Goal: Task Accomplishment & Management: Complete application form

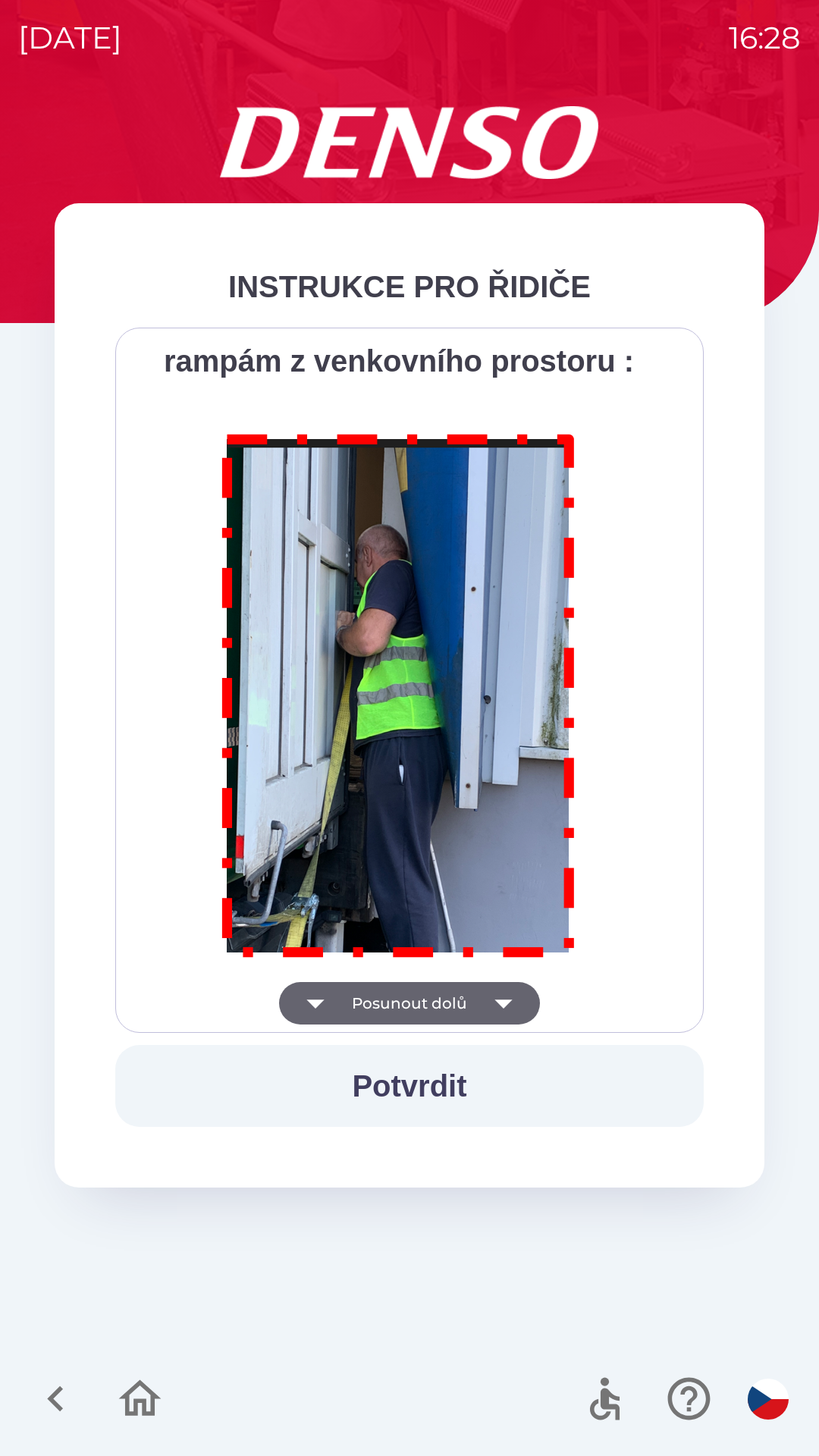
scroll to position [8520, 0]
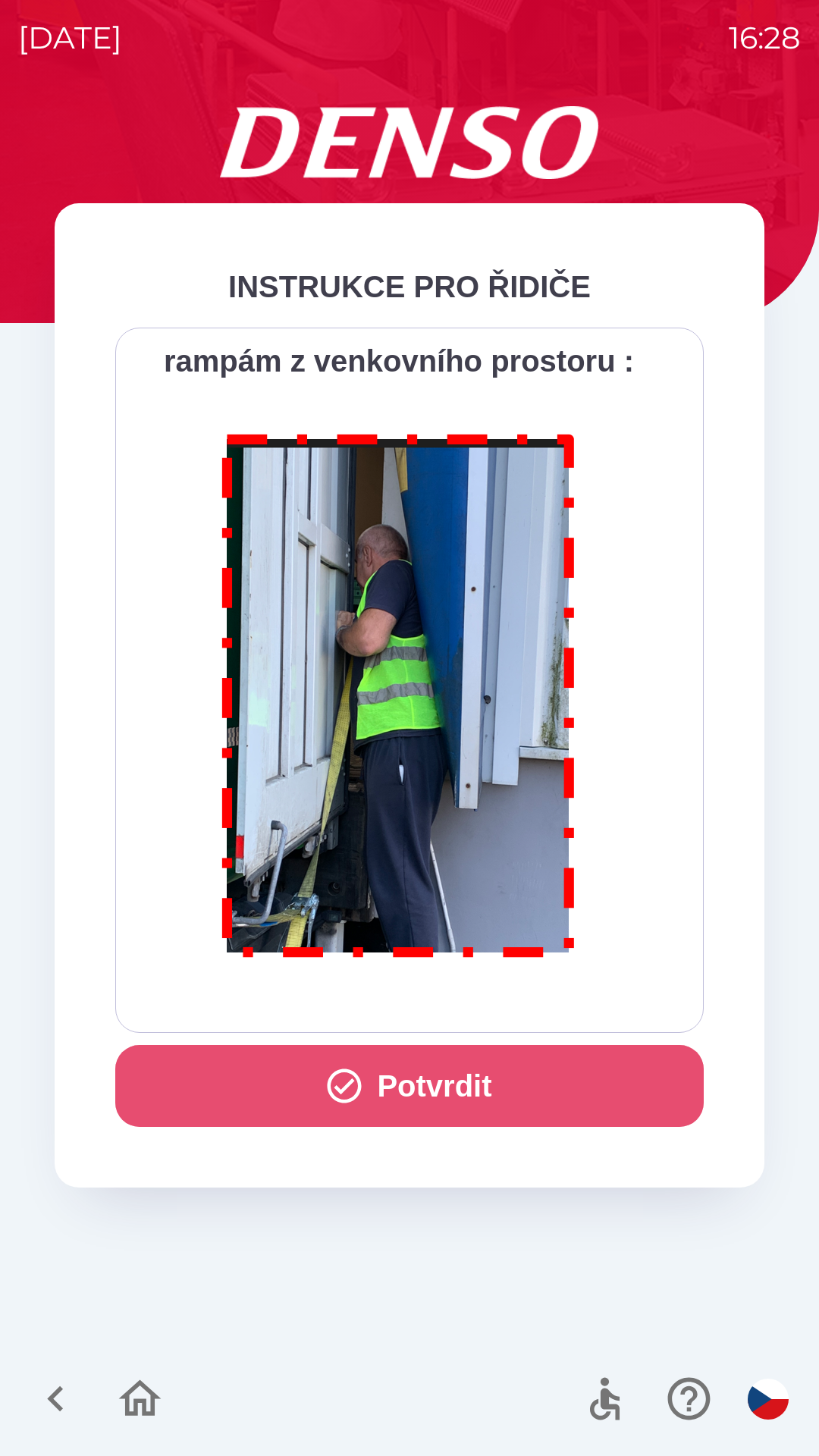
click at [491, 1080] on button "Potvrdit" at bounding box center [410, 1085] width 589 height 82
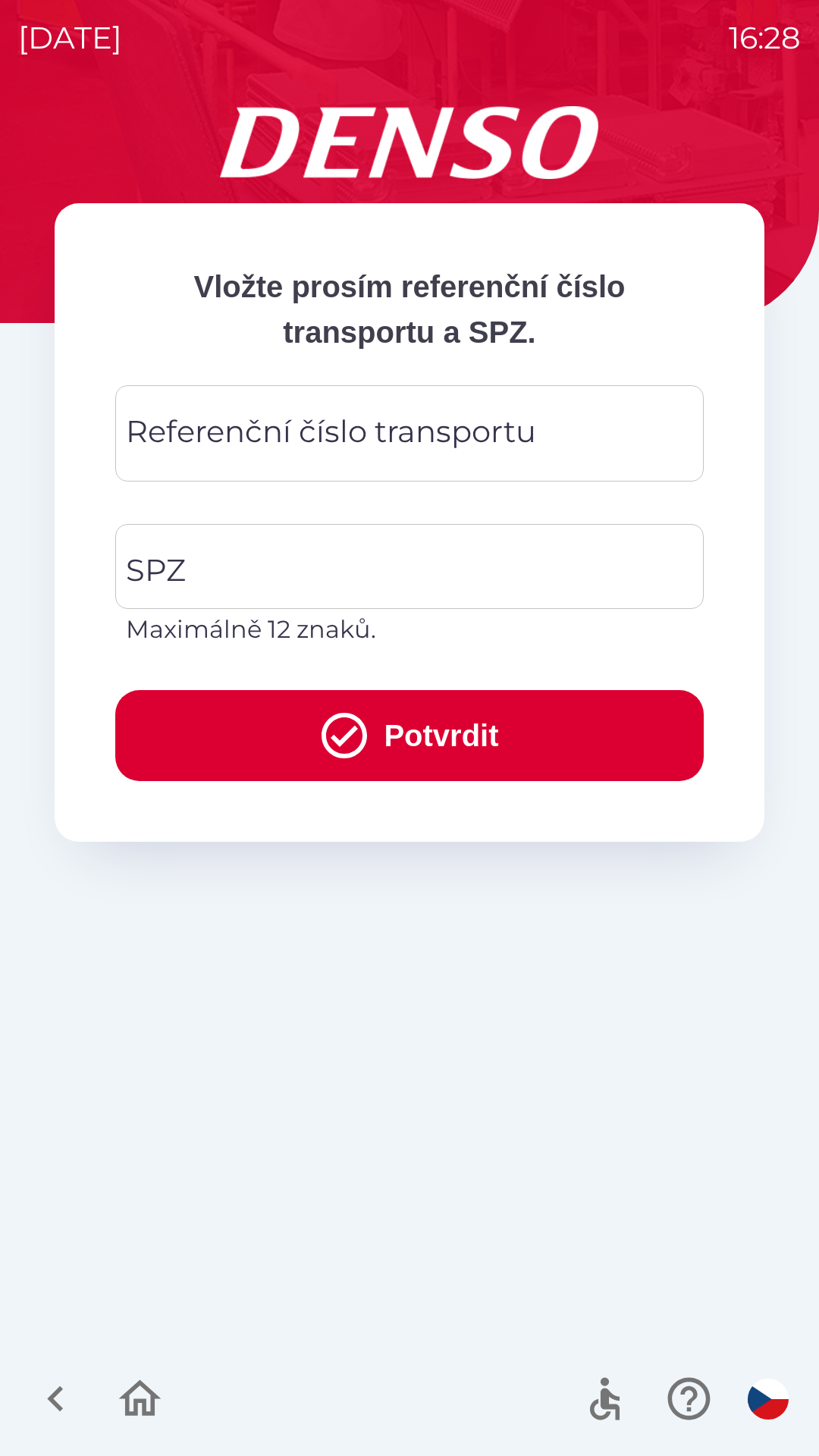
click at [227, 422] on div "Referenční číslo transportu Referenční číslo transportu" at bounding box center [410, 433] width 589 height 96
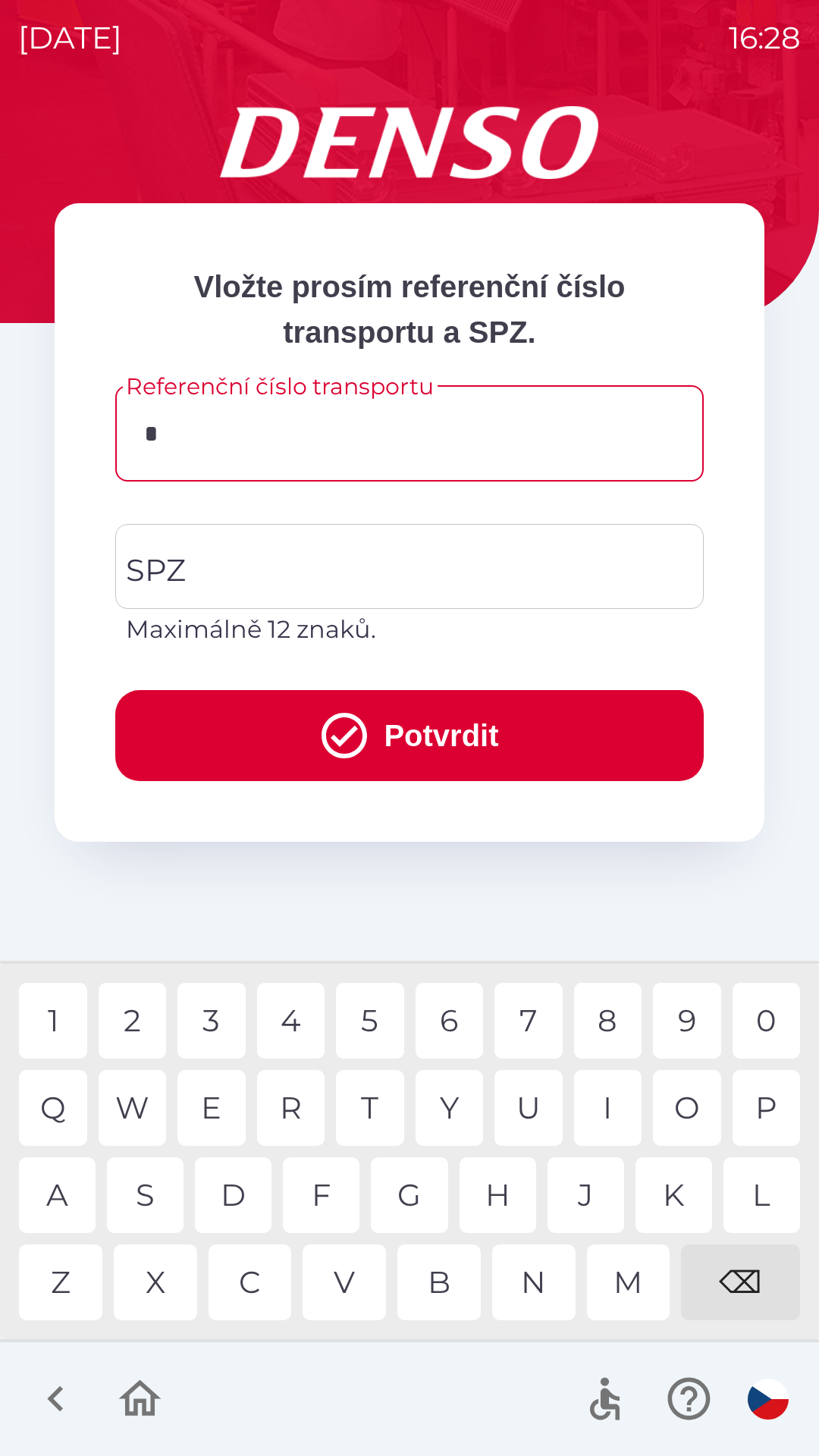
click at [255, 1278] on div "C" at bounding box center [250, 1282] width 83 height 76
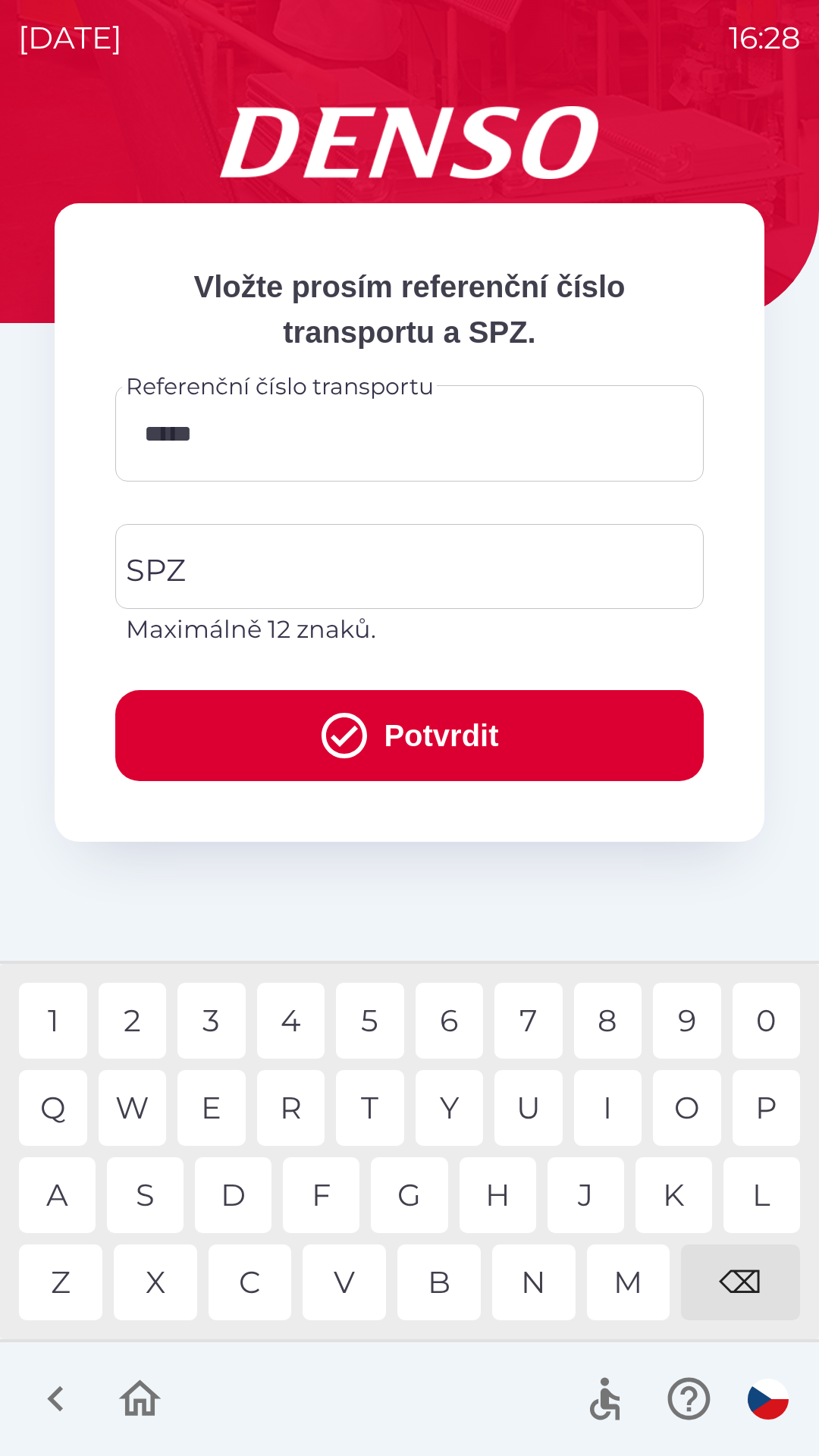
click at [761, 1022] on div "0" at bounding box center [767, 1020] width 68 height 76
click at [208, 1032] on div "3" at bounding box center [212, 1020] width 68 height 76
click at [139, 1094] on div "W" at bounding box center [133, 1108] width 68 height 76
click at [215, 1026] on div "3" at bounding box center [212, 1020] width 68 height 76
type input "*********"
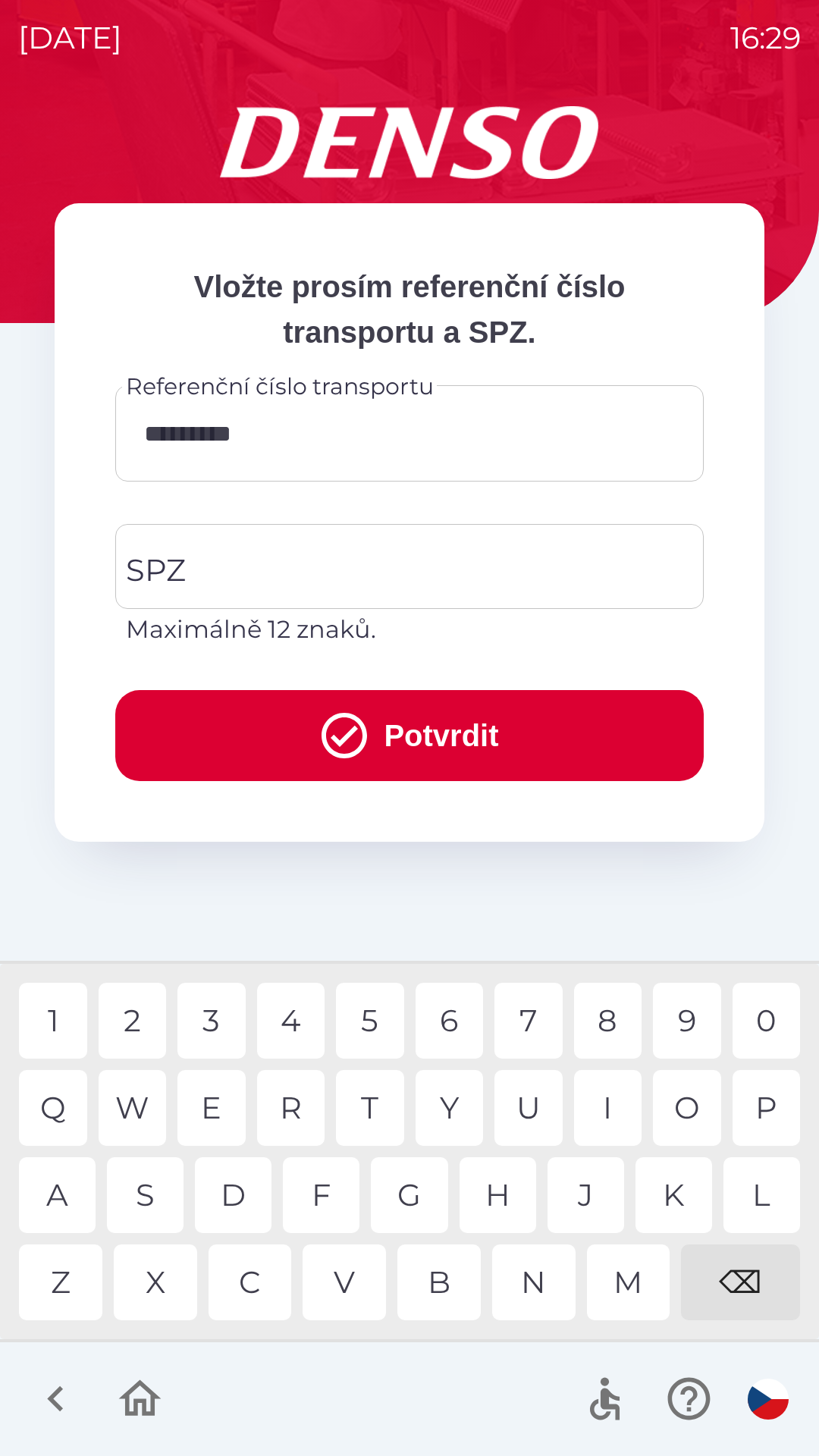
click at [284, 1017] on div "4" at bounding box center [291, 1020] width 68 height 76
click at [270, 551] on input "SPZ" at bounding box center [398, 566] width 552 height 71
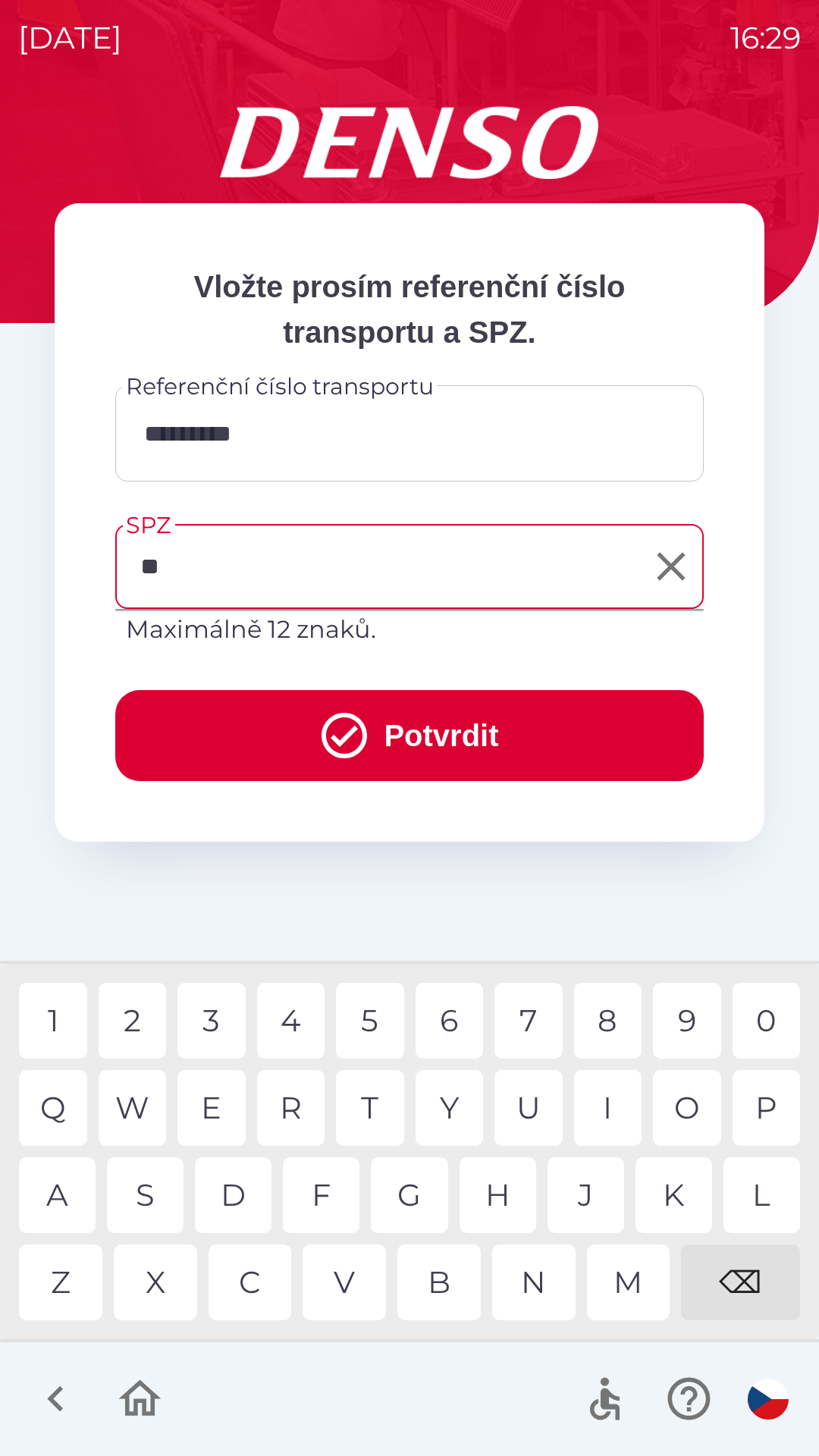
click at [144, 1193] on div "S" at bounding box center [145, 1194] width 77 height 76
click at [121, 1023] on div "2" at bounding box center [133, 1020] width 68 height 76
type input "*******"
click at [484, 736] on button "Potvrdit" at bounding box center [410, 735] width 589 height 91
